Goal: Task Accomplishment & Management: Manage account settings

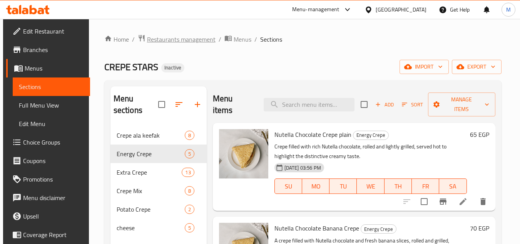
drag, startPoint x: 0, startPoint y: 0, endPoint x: 179, endPoint y: 36, distance: 182.1
click at [179, 36] on span "Restaurants management" at bounding box center [181, 39] width 68 height 9
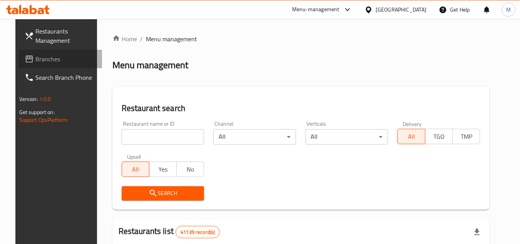
click at [64, 51] on link "Branches" at bounding box center [60, 59] width 84 height 18
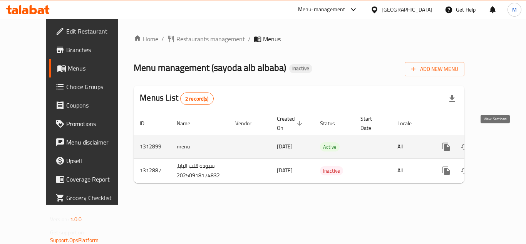
click at [497, 142] on icon "enhanced table" at bounding box center [501, 146] width 9 height 9
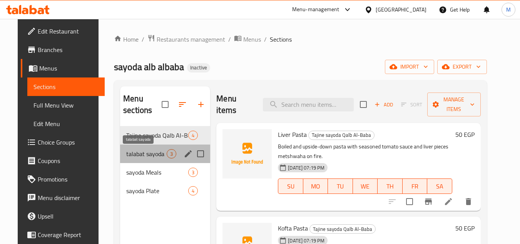
click at [150, 155] on span "talabat sayoda" at bounding box center [146, 153] width 40 height 9
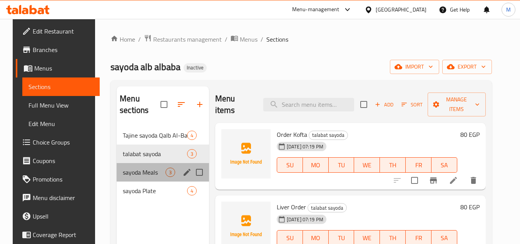
click at [132, 177] on div "sayoda Meals 3" at bounding box center [163, 172] width 92 height 18
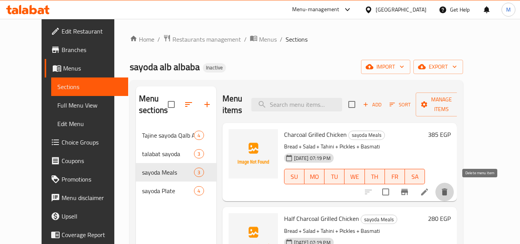
click at [447, 192] on icon "delete" at bounding box center [444, 191] width 5 height 7
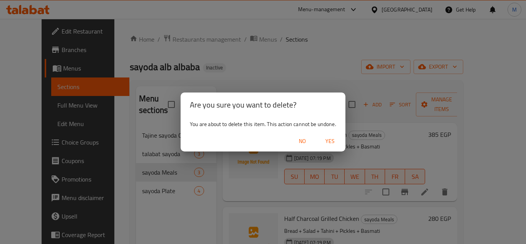
click at [334, 139] on span "Yes" at bounding box center [329, 141] width 18 height 10
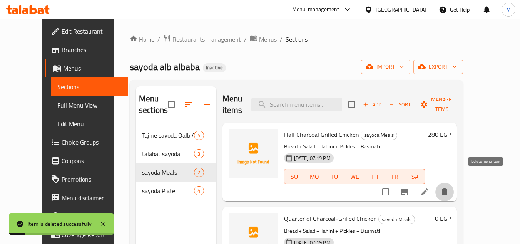
click at [449, 187] on icon "delete" at bounding box center [444, 191] width 9 height 9
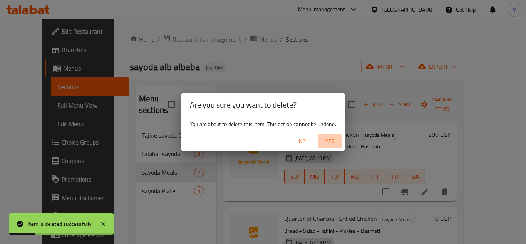
click at [331, 141] on span "Yes" at bounding box center [329, 141] width 18 height 10
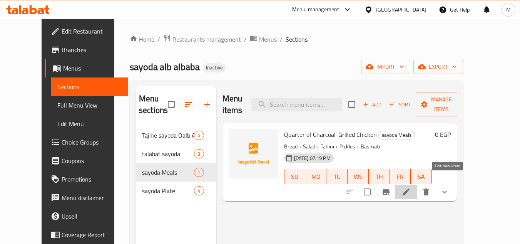
click at [411, 187] on icon at bounding box center [405, 191] width 9 height 9
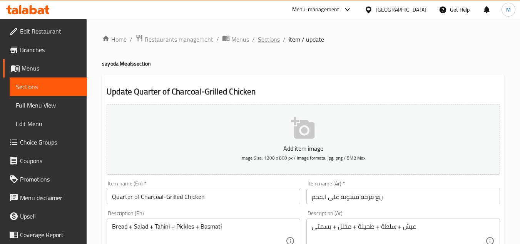
click at [274, 40] on span "Sections" at bounding box center [269, 39] width 22 height 9
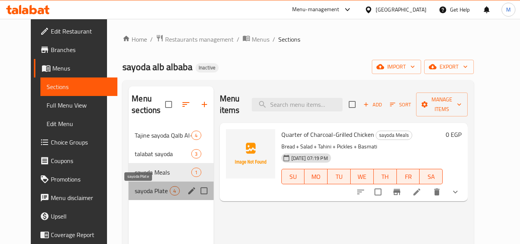
click at [147, 190] on span "sayoda Plate" at bounding box center [152, 190] width 35 height 9
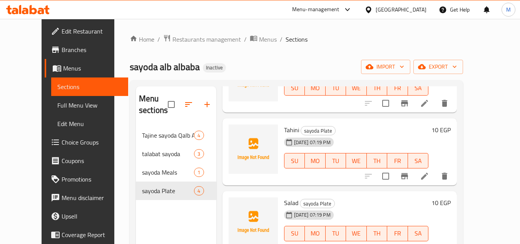
scroll to position [38, 0]
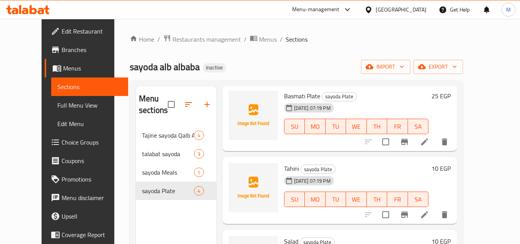
click at [57, 106] on span "Full Menu View" at bounding box center [89, 104] width 65 height 9
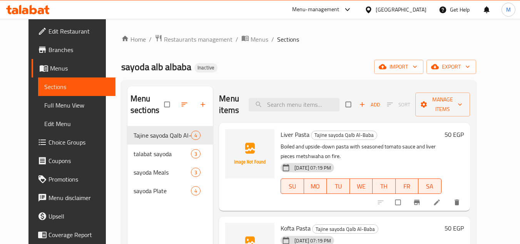
click at [49, 107] on span "Full Menu View" at bounding box center [76, 104] width 65 height 9
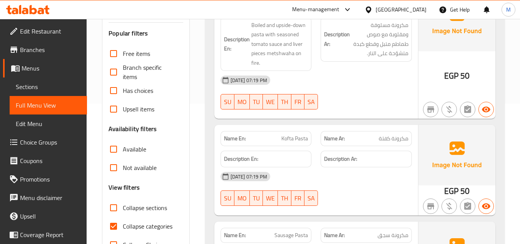
scroll to position [154, 0]
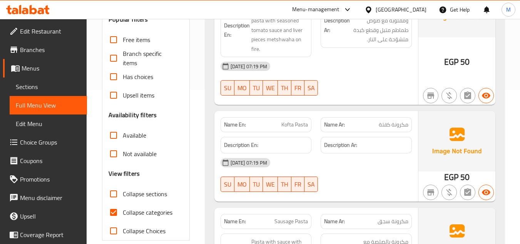
click at [112, 193] on input "Collapse sections" at bounding box center [113, 193] width 18 height 18
checkbox input "true"
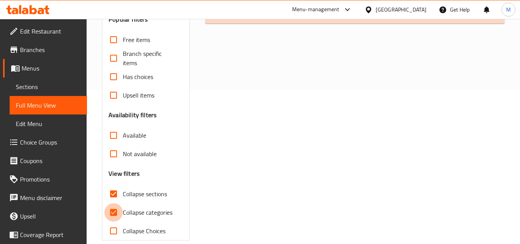
click at [112, 209] on input "Collapse categories" at bounding box center [113, 212] width 18 height 18
checkbox input "false"
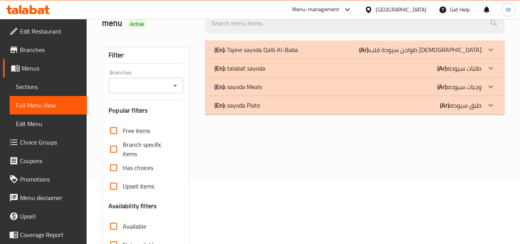
scroll to position [0, 0]
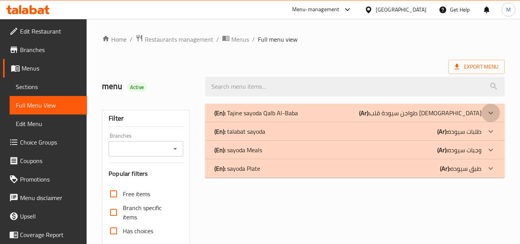
click at [490, 112] on icon at bounding box center [490, 112] width 9 height 9
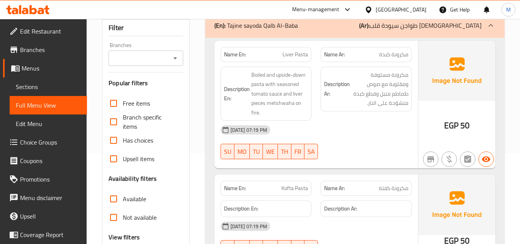
scroll to position [11, 0]
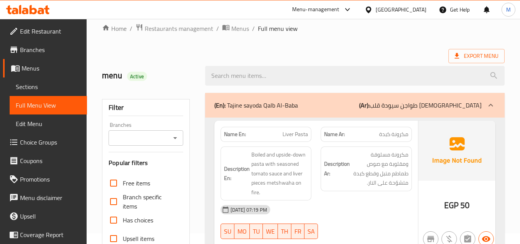
click at [492, 103] on icon at bounding box center [490, 104] width 9 height 9
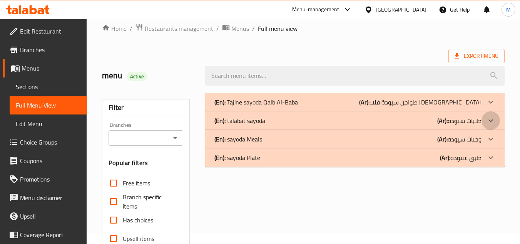
click at [494, 122] on icon at bounding box center [490, 120] width 9 height 9
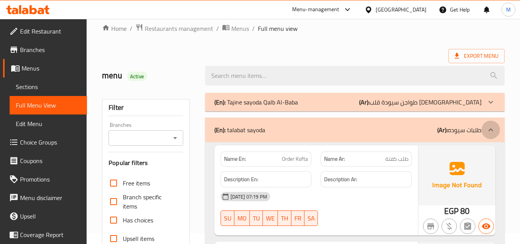
click at [492, 127] on icon at bounding box center [490, 129] width 9 height 9
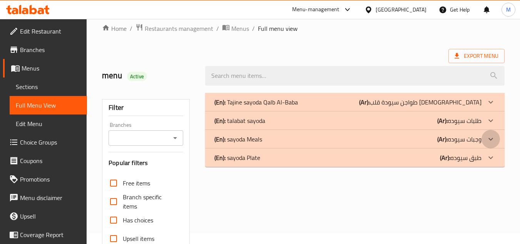
click at [494, 139] on icon at bounding box center [490, 138] width 9 height 9
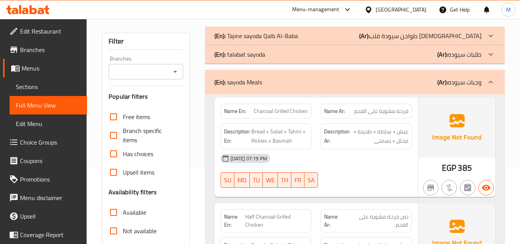
scroll to position [115, 0]
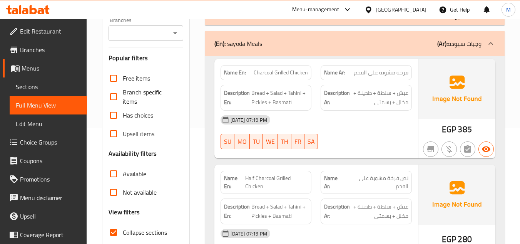
click at [289, 74] on span "Charcoal Grilled Chicken" at bounding box center [281, 72] width 54 height 8
copy span "Charcoal Grilled Chicken"
click at [275, 180] on span "Half Charcoal Grilled Chicken" at bounding box center [276, 182] width 63 height 16
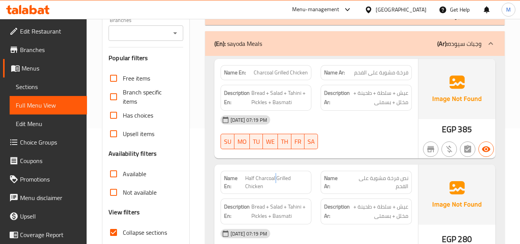
click at [275, 180] on span "Half Charcoal Grilled Chicken" at bounding box center [276, 182] width 63 height 16
copy span "Half Charcoal Grilled Chicken"
click at [382, 140] on div "18-09-2025 07:19 PM SU MO TU WE TH FR SA" at bounding box center [316, 131] width 200 height 43
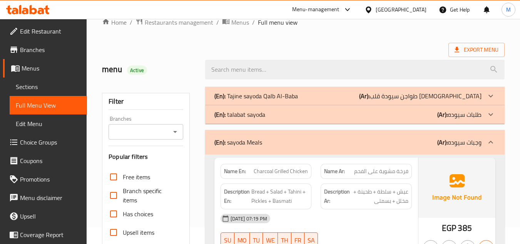
scroll to position [0, 0]
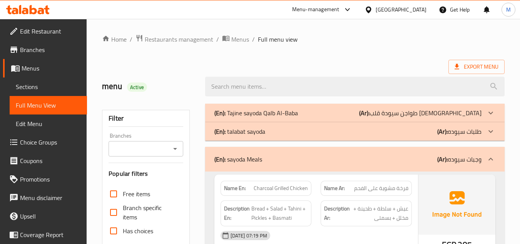
click at [493, 159] on icon at bounding box center [490, 158] width 9 height 9
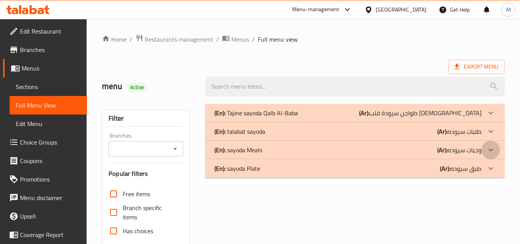
click at [493, 145] on icon at bounding box center [490, 149] width 9 height 9
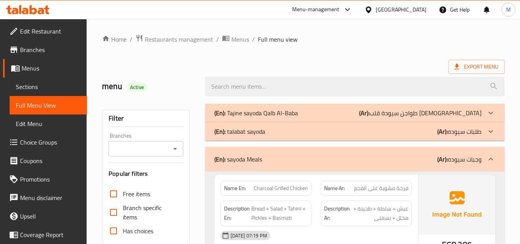
click at [492, 157] on icon at bounding box center [490, 158] width 9 height 9
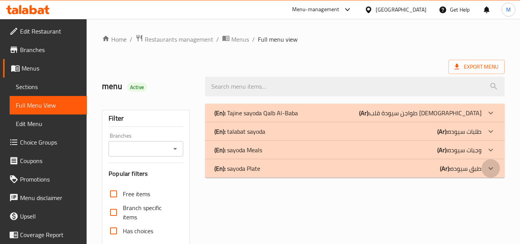
click at [492, 172] on icon at bounding box center [490, 168] width 9 height 9
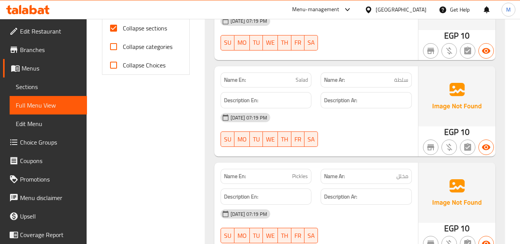
scroll to position [128, 0]
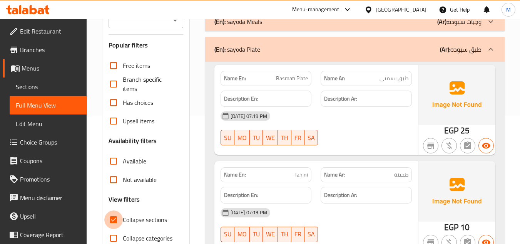
click at [113, 220] on input "Collapse sections" at bounding box center [113, 219] width 18 height 18
checkbox input "false"
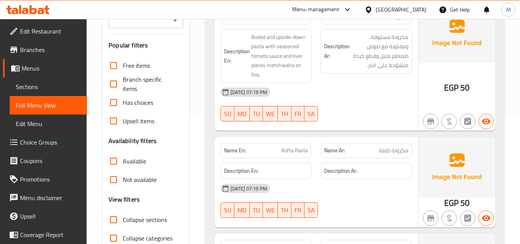
click at [357, 104] on div "18-09-2025 07:19 PM SU MO TU WE TH FR SA" at bounding box center [316, 104] width 200 height 43
drag, startPoint x: 283, startPoint y: 2, endPoint x: 210, endPoint y: 63, distance: 95.9
click at [210, 63] on div "Name En: Liver Pasta Name Ar: مكرونة كبدة Description En: Boiled and upside-dow…" at bounding box center [354, 236] width 299 height 472
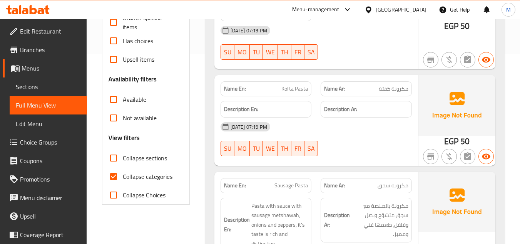
scroll to position [192, 0]
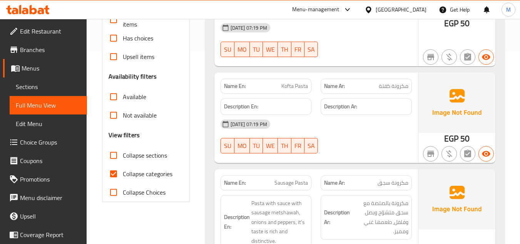
click at [113, 172] on input "Collapse categories" at bounding box center [113, 173] width 18 height 18
checkbox input "false"
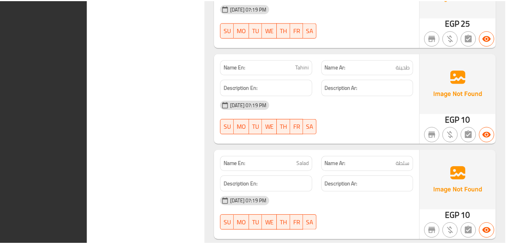
scroll to position [1453, 0]
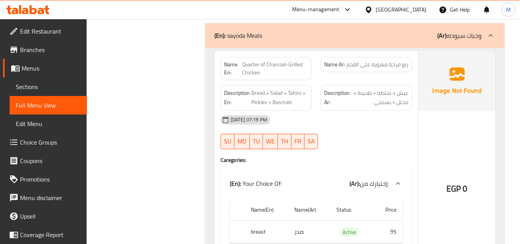
drag, startPoint x: 60, startPoint y: 85, endPoint x: 67, endPoint y: 86, distance: 7.7
click at [60, 85] on span "Sections" at bounding box center [48, 86] width 65 height 9
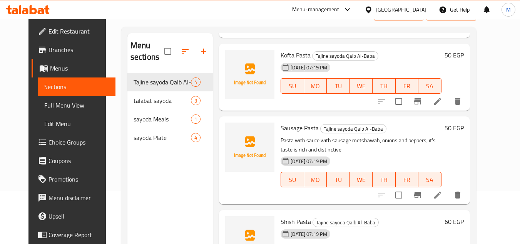
scroll to position [31, 0]
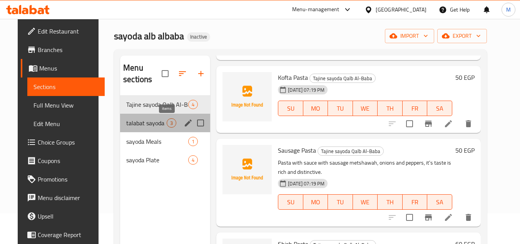
click at [167, 126] on span "3" at bounding box center [171, 122] width 9 height 7
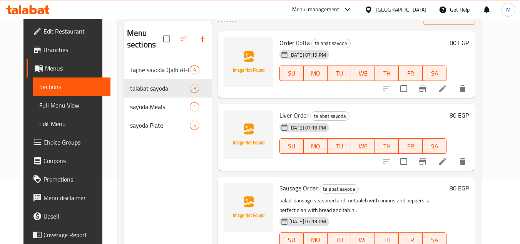
scroll to position [108, 0]
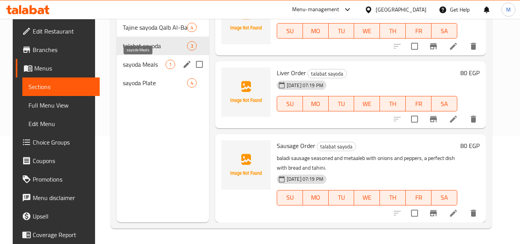
click at [152, 60] on span "sayoda Meals" at bounding box center [144, 64] width 43 height 9
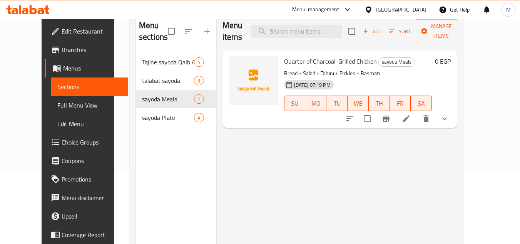
scroll to position [31, 0]
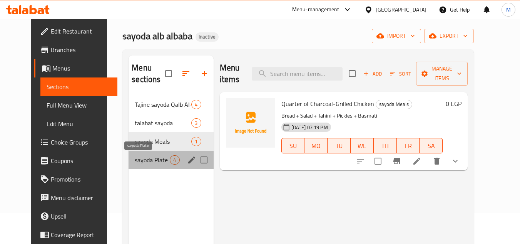
click at [140, 159] on span "sayoda Plate" at bounding box center [152, 159] width 35 height 9
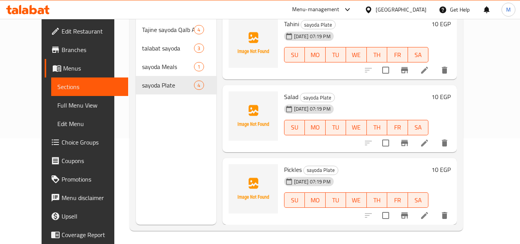
scroll to position [108, 0]
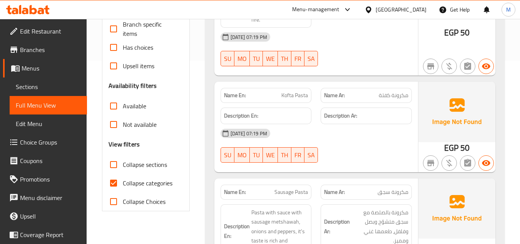
scroll to position [231, 0]
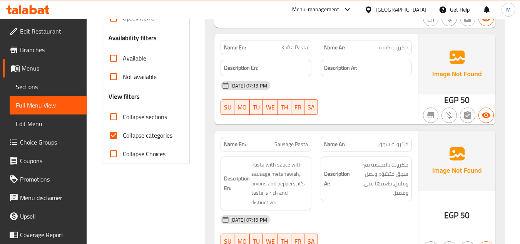
click at [283, 44] on span "Kofta Pasta" at bounding box center [294, 47] width 27 height 8
copy span "Kofta Pasta"
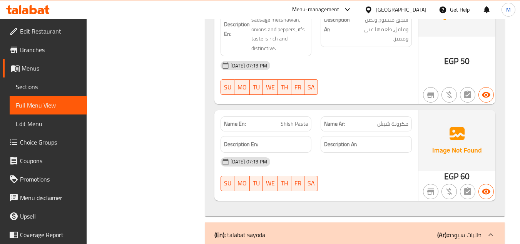
scroll to position [423, 0]
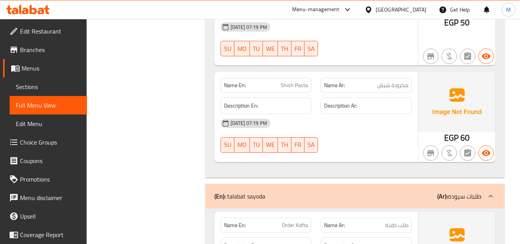
click at [297, 84] on span "Shish Pasta" at bounding box center [293, 85] width 27 height 8
copy span "Shish Pasta"
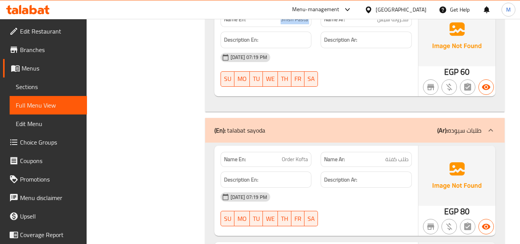
scroll to position [616, 0]
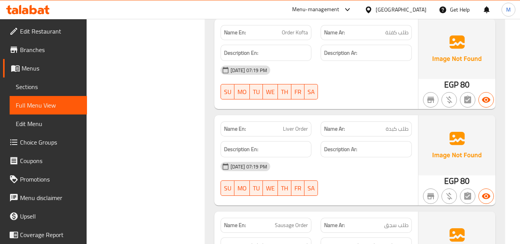
click at [291, 31] on span "Order Kofta" at bounding box center [295, 32] width 26 height 8
copy span "Order Kofta"
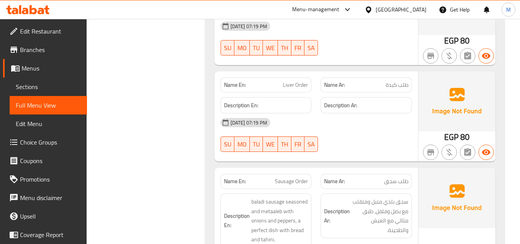
scroll to position [693, 0]
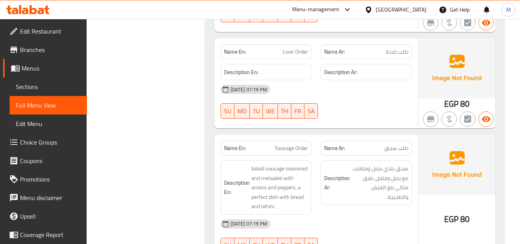
click at [299, 46] on div "Name En: Liver Order" at bounding box center [265, 51] width 91 height 15
click at [295, 54] on span "Liver Order" at bounding box center [295, 52] width 25 height 8
copy span "Liver Order"
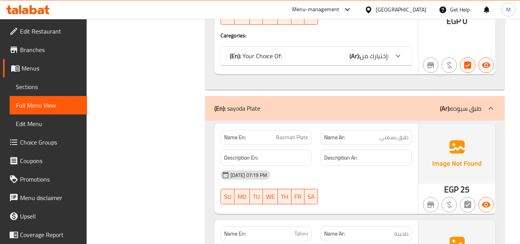
scroll to position [1154, 0]
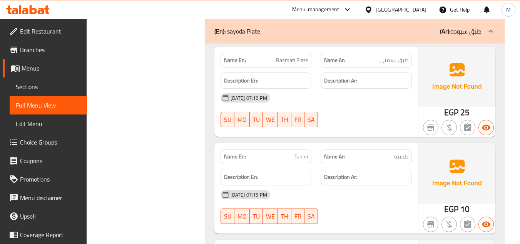
click at [292, 57] on span "Basmati Plate" at bounding box center [292, 60] width 32 height 8
copy span "Basmati Plate"
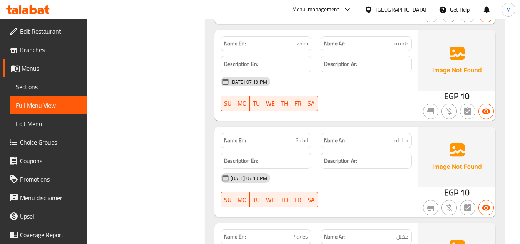
scroll to position [1270, 0]
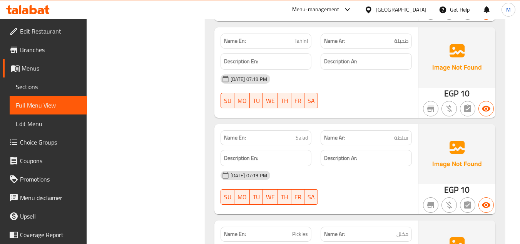
click at [300, 39] on span "Tahini" at bounding box center [300, 41] width 13 height 8
copy span "Tahini"
click at [303, 135] on span "Salad" at bounding box center [301, 138] width 12 height 8
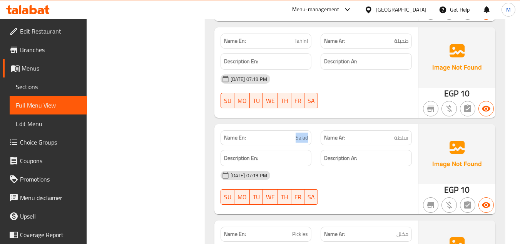
copy span "Salad"
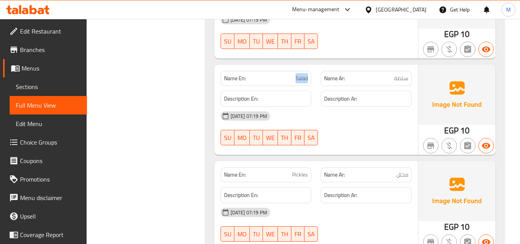
scroll to position [1329, 0]
click at [300, 173] on span "Pickles" at bounding box center [300, 175] width 16 height 8
copy span "Pickles"
